Goal: Obtain resource: Obtain resource

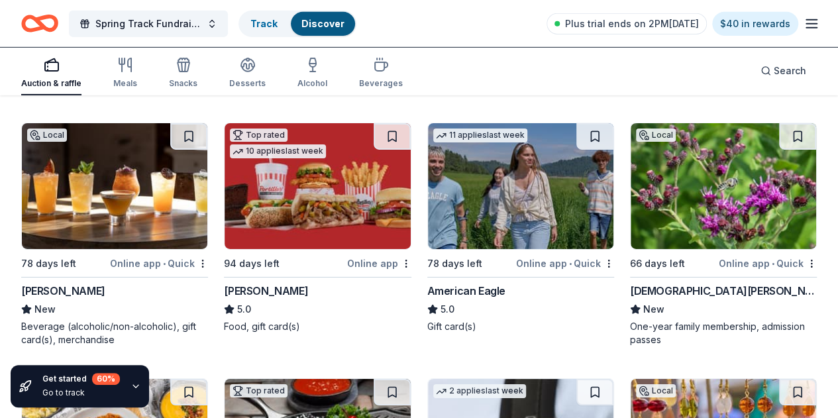
scroll to position [2139, 0]
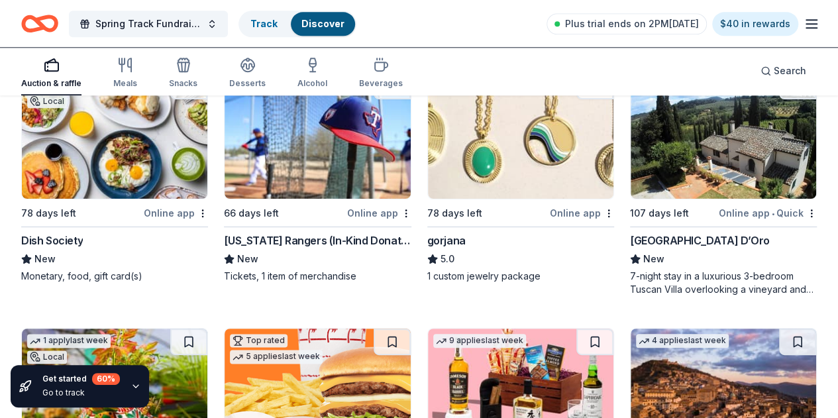
scroll to position [3252, 0]
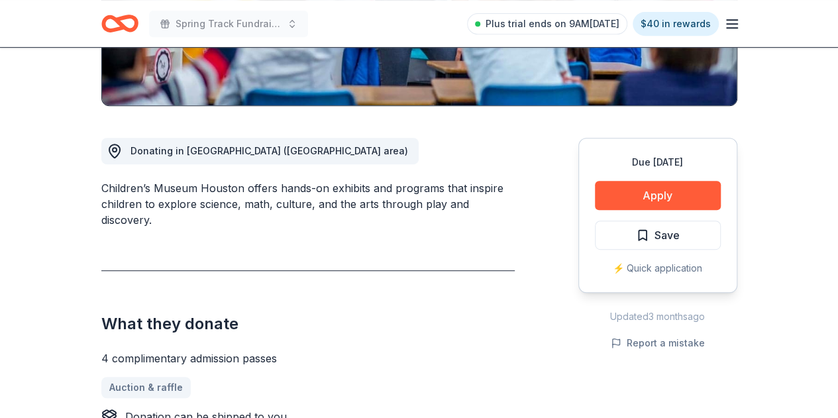
scroll to position [299, 0]
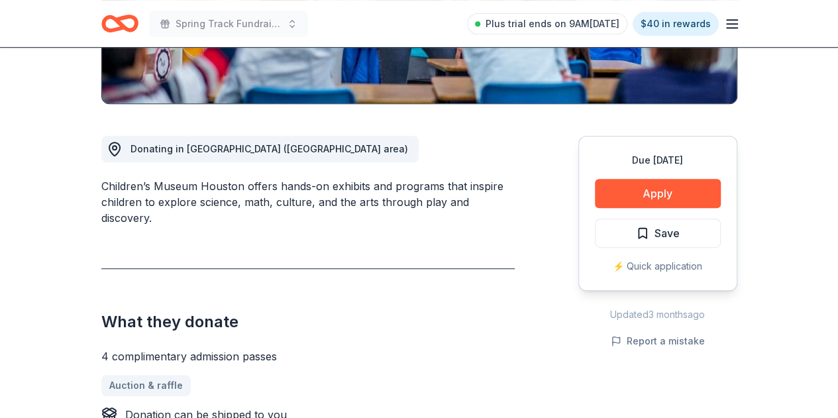
click at [663, 191] on button "Apply" at bounding box center [658, 193] width 126 height 29
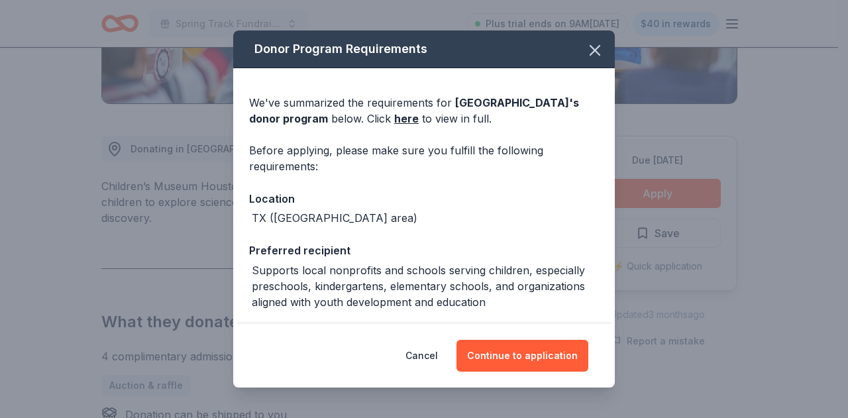
click at [518, 356] on button "Continue to application" at bounding box center [522, 356] width 132 height 32
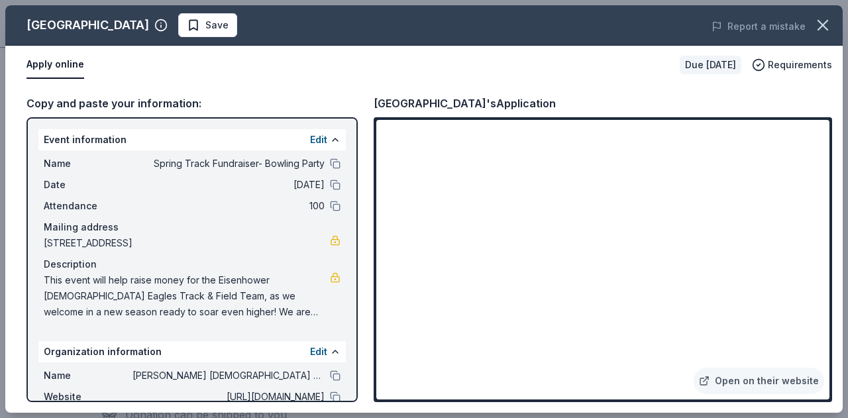
click at [822, 23] on icon "button" at bounding box center [822, 25] width 19 height 19
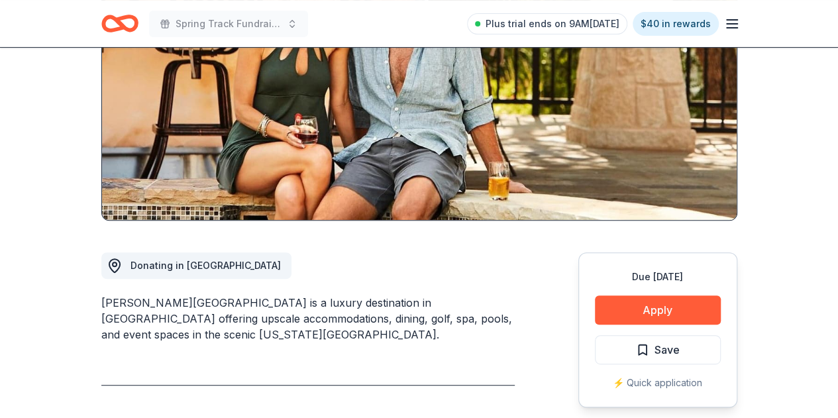
scroll to position [185, 0]
